Goal: Transaction & Acquisition: Subscribe to service/newsletter

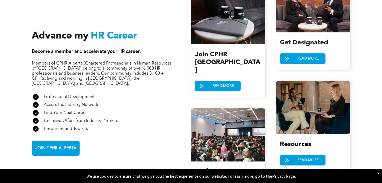
scroll to position [594, 0]
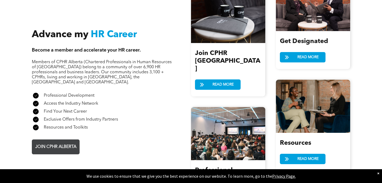
click at [55, 142] on span "JOIN CPHR ALBERTA" at bounding box center [55, 147] width 45 height 10
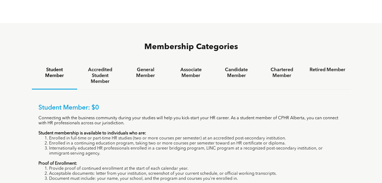
scroll to position [325, 0]
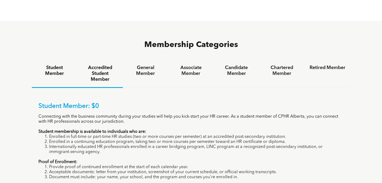
click at [100, 65] on h4 "Accredited Student Member" at bounding box center [100, 74] width 36 height 18
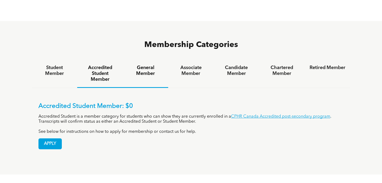
click at [147, 65] on h4 "General Member" at bounding box center [146, 71] width 36 height 12
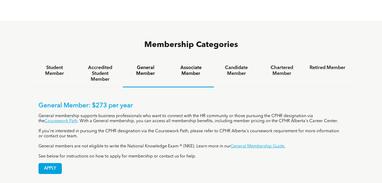
click at [191, 65] on h4 "Associate Member" at bounding box center [191, 71] width 36 height 12
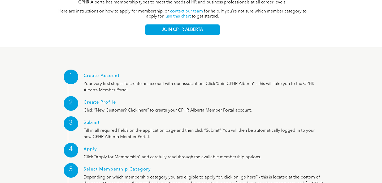
scroll to position [593, 0]
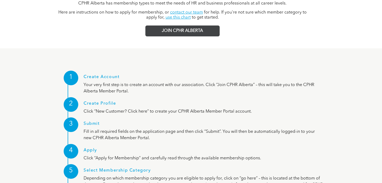
click at [171, 25] on link "JOIN CPHR ALBERTA" at bounding box center [182, 30] width 74 height 11
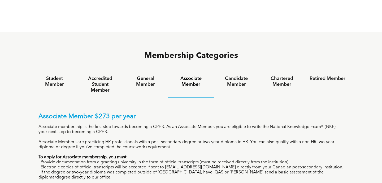
scroll to position [313, 0]
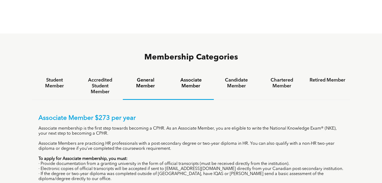
click at [146, 77] on h4 "General Member" at bounding box center [146, 83] width 36 height 12
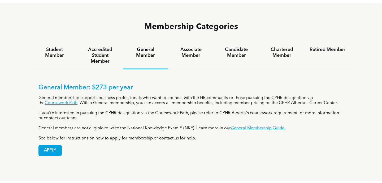
scroll to position [343, 0]
click at [236, 47] on h4 "Candidate Member" at bounding box center [237, 53] width 36 height 12
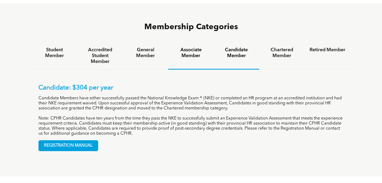
click at [194, 47] on h4 "Associate Member" at bounding box center [191, 53] width 36 height 12
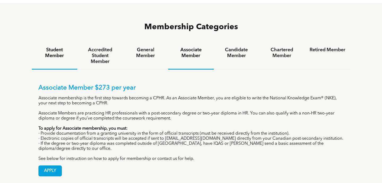
click at [63, 47] on h4 "Student Member" at bounding box center [55, 53] width 36 height 12
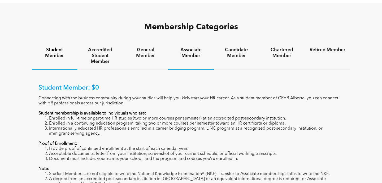
click at [193, 47] on h4 "Associate Member" at bounding box center [191, 53] width 36 height 12
